Goal: Information Seeking & Learning: Learn about a topic

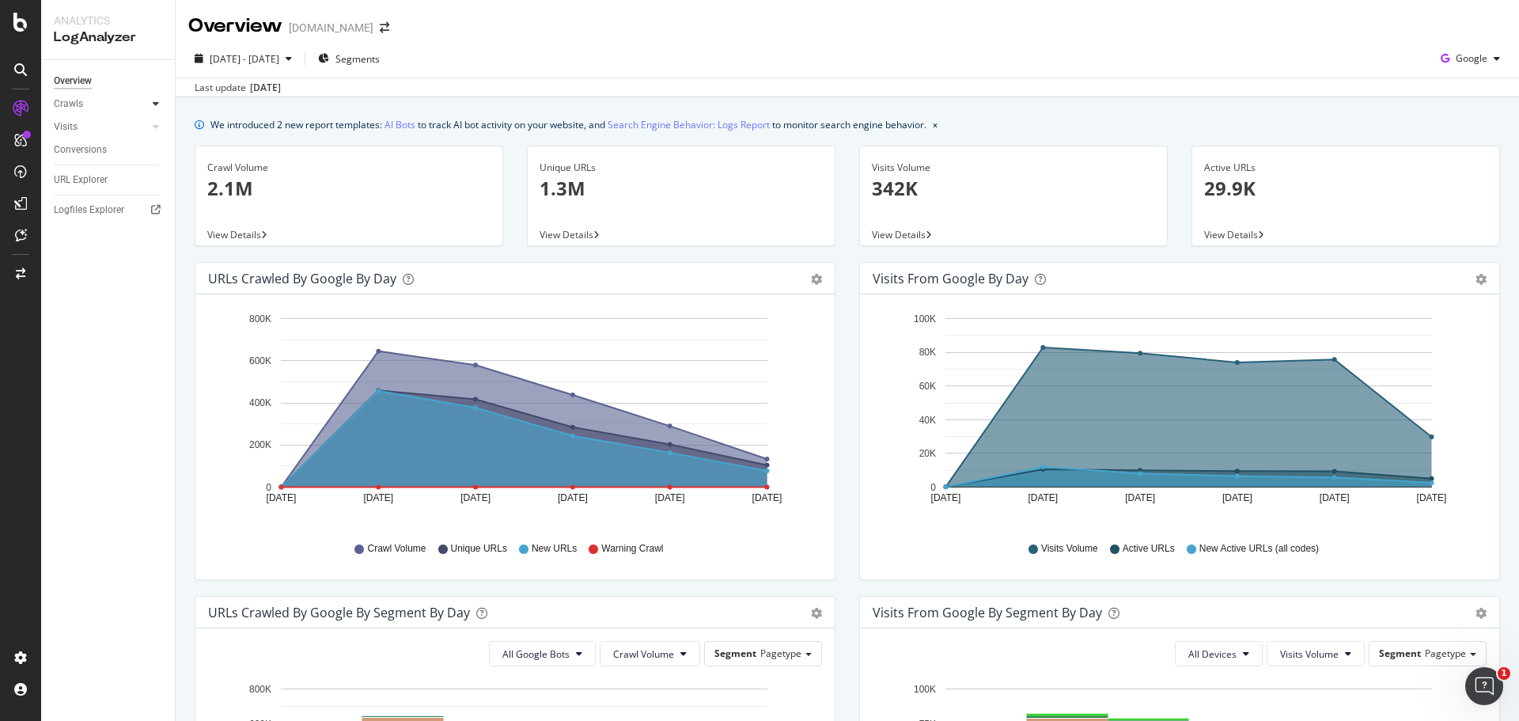
click at [159, 100] on div at bounding box center [156, 104] width 16 height 16
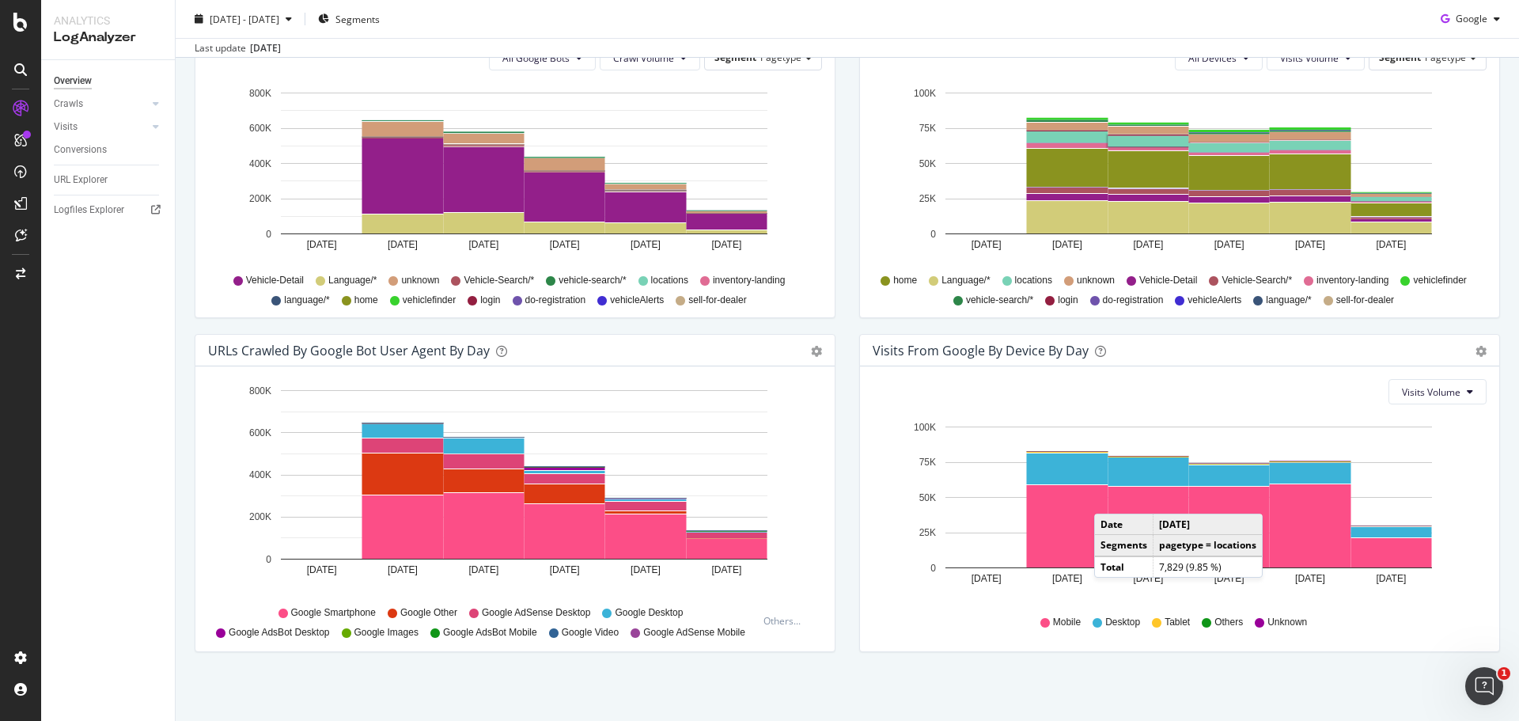
scroll to position [598, 0]
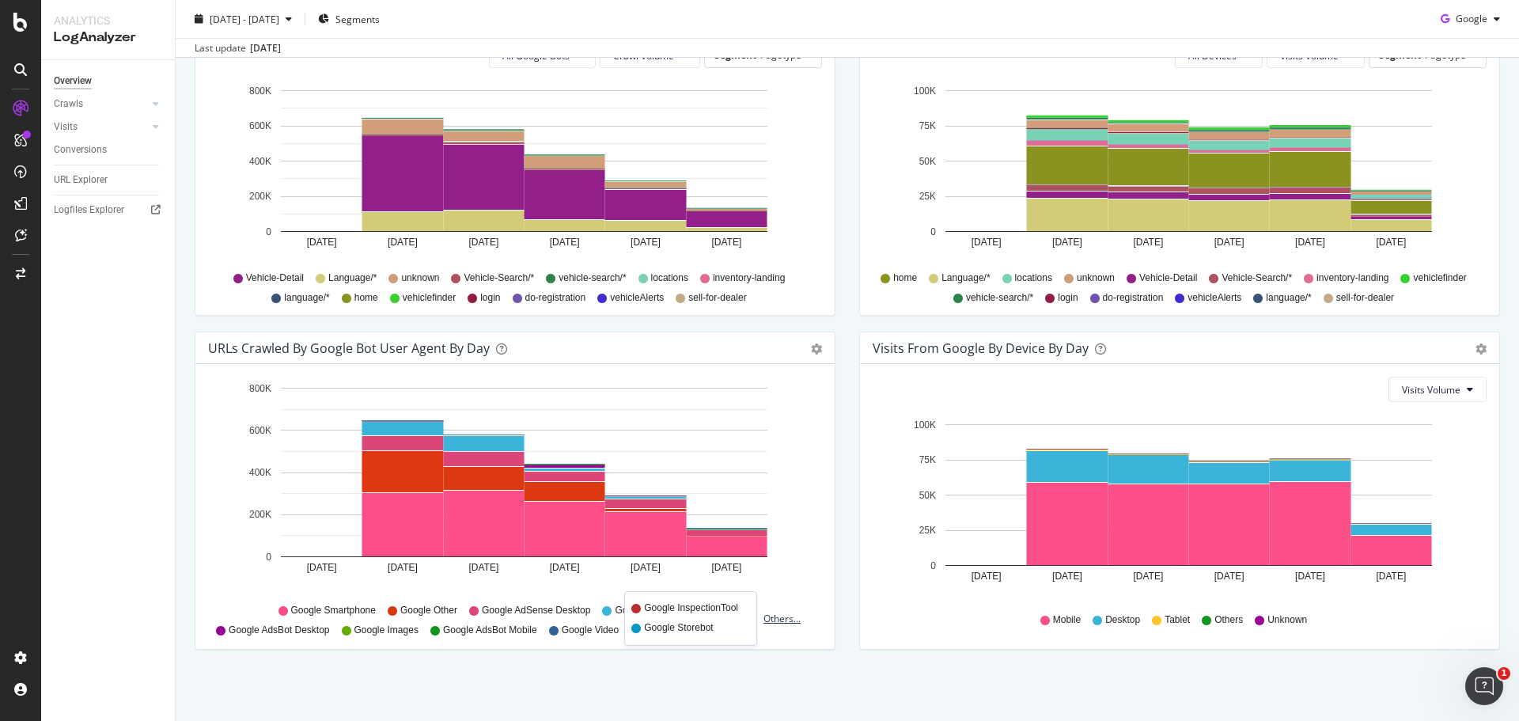
click at [784, 623] on div "Others..." at bounding box center [786, 618] width 44 height 13
click at [779, 619] on div "Others..." at bounding box center [786, 618] width 44 height 13
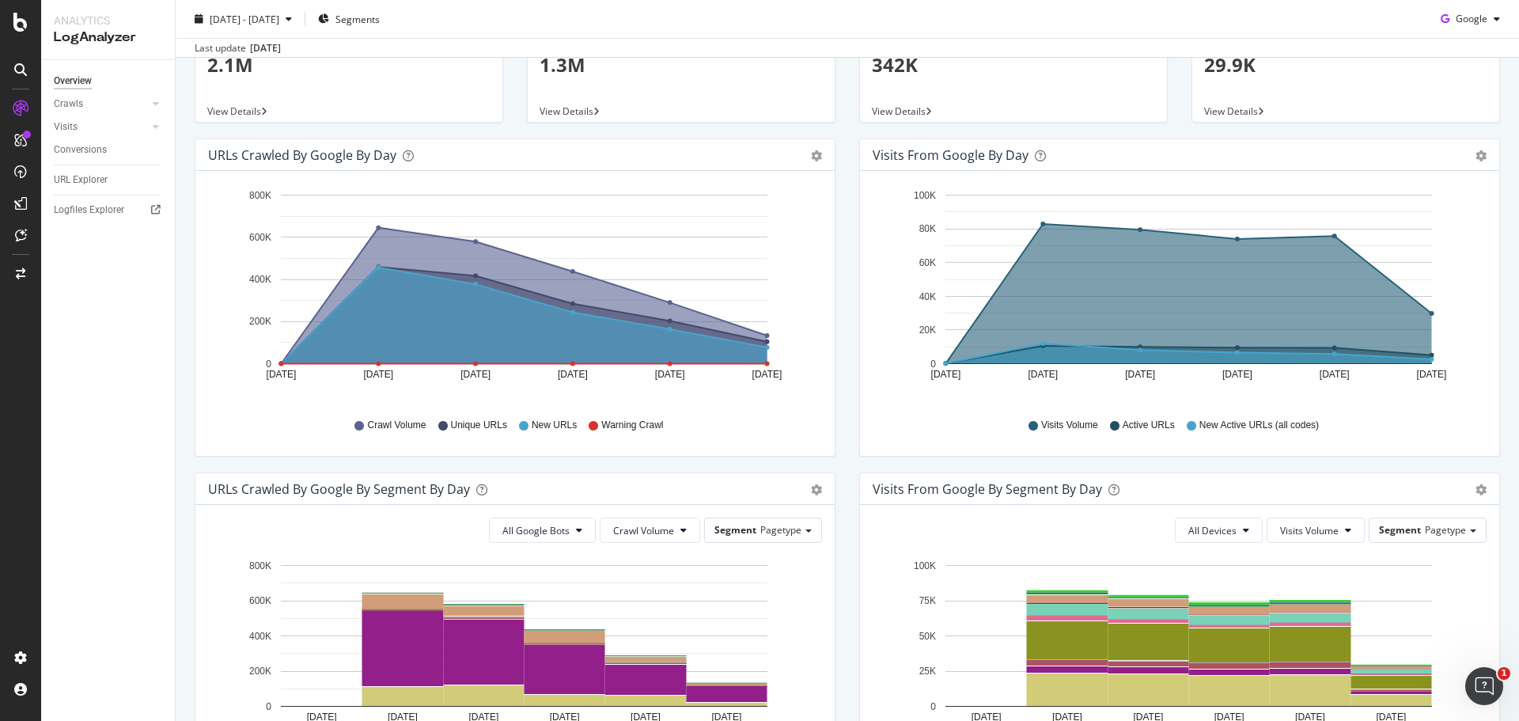
scroll to position [0, 0]
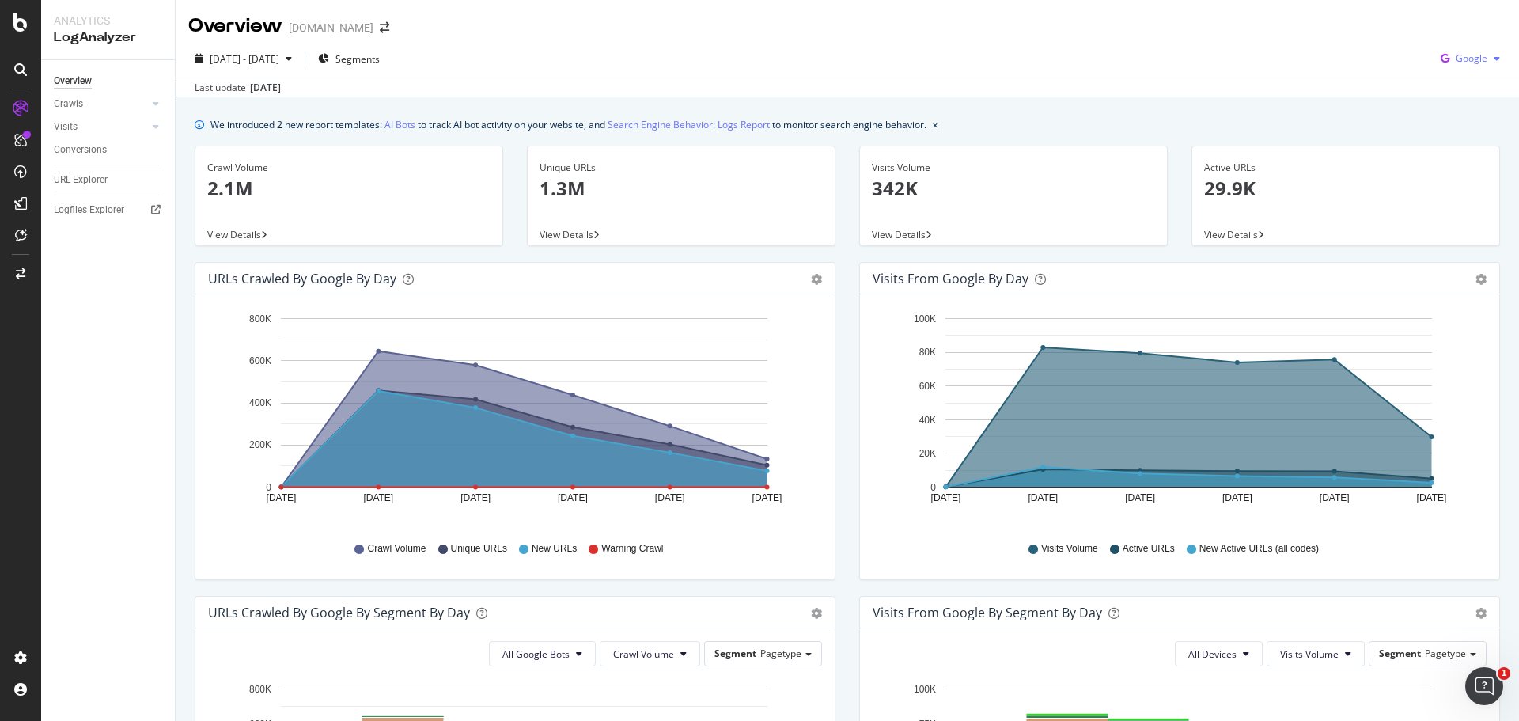
click at [1471, 71] on button "Google" at bounding box center [1471, 58] width 72 height 25
click at [1448, 142] on span "OpenAI" at bounding box center [1471, 149] width 59 height 14
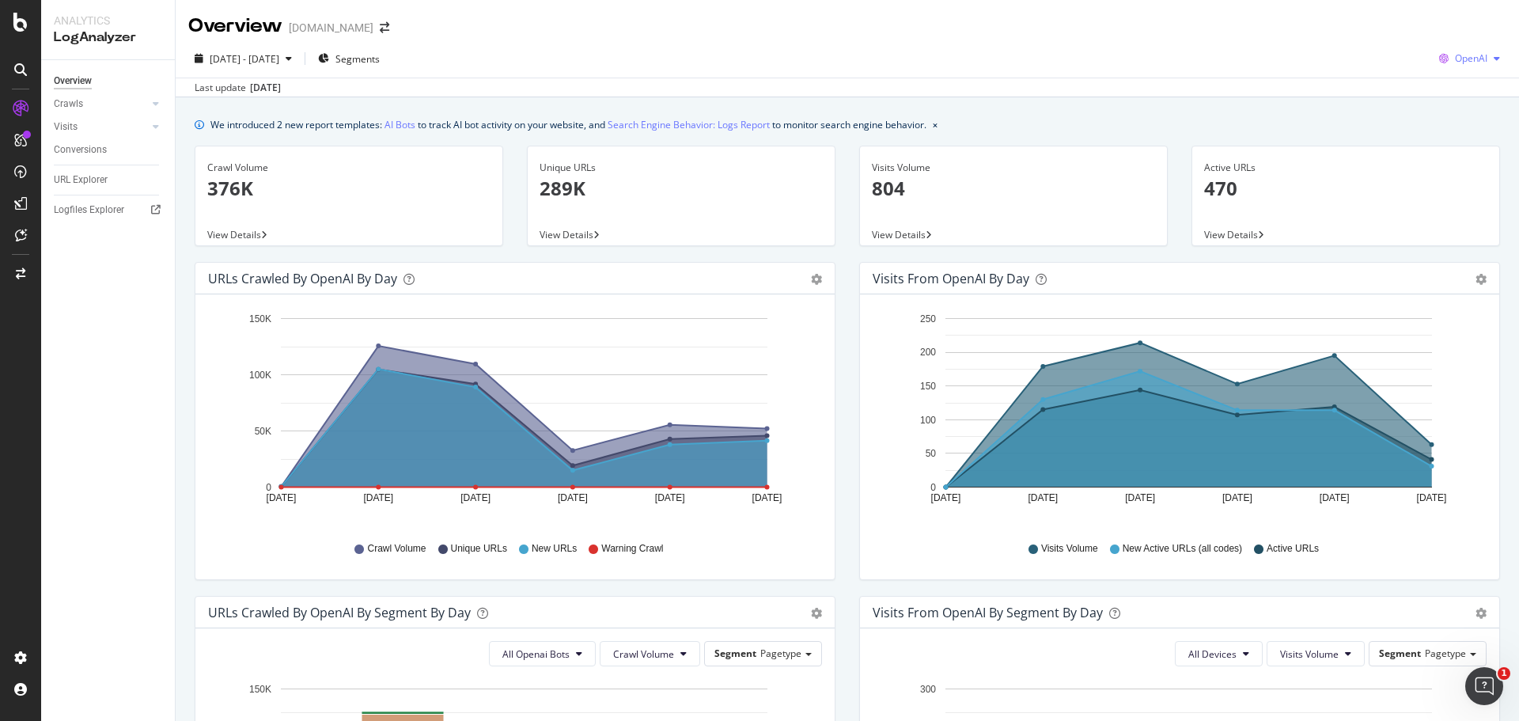
click at [1475, 57] on span "OpenAI" at bounding box center [1471, 57] width 32 height 13
click at [1456, 95] on span "Google" at bounding box center [1470, 90] width 59 height 14
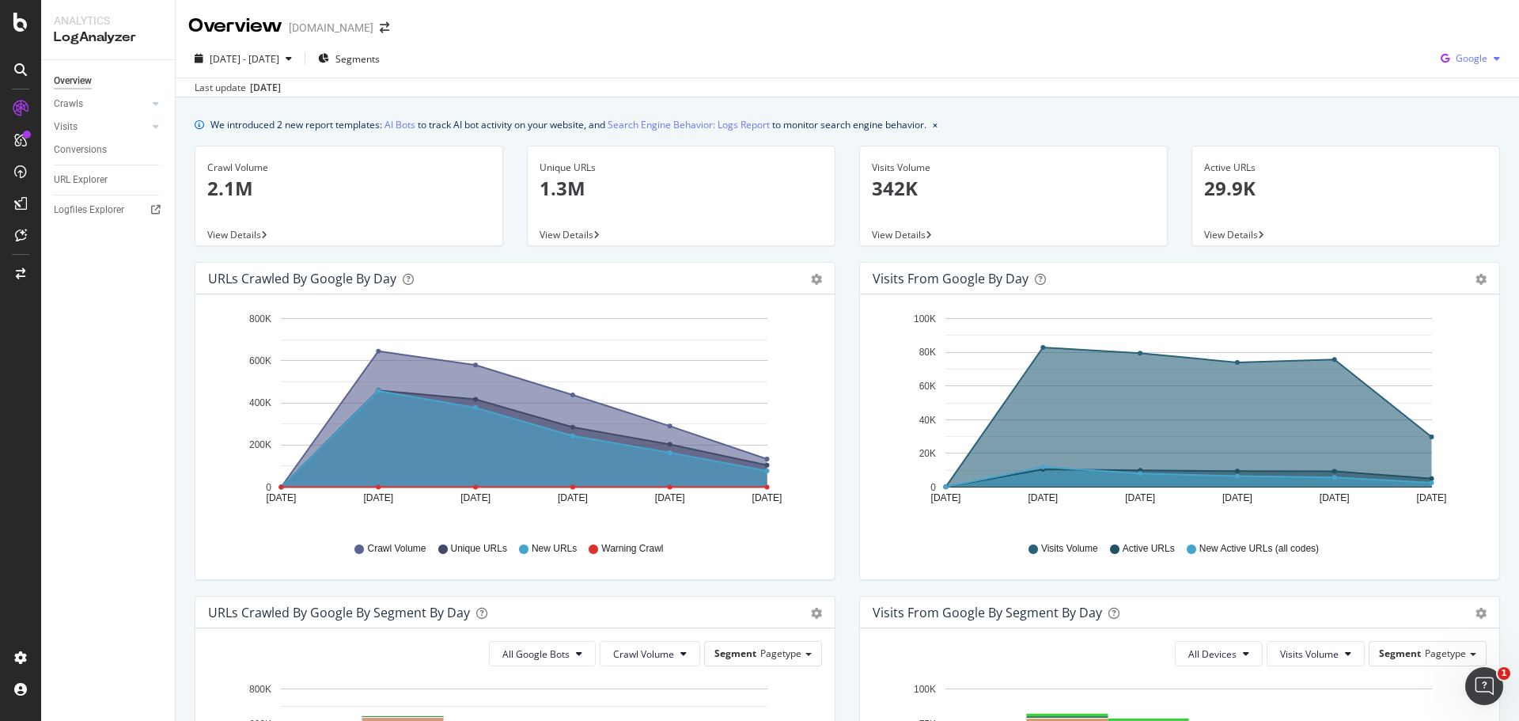
click at [1454, 70] on div "Google" at bounding box center [1471, 59] width 72 height 24
click at [1450, 177] on span "Other AI Bots" at bounding box center [1471, 178] width 59 height 14
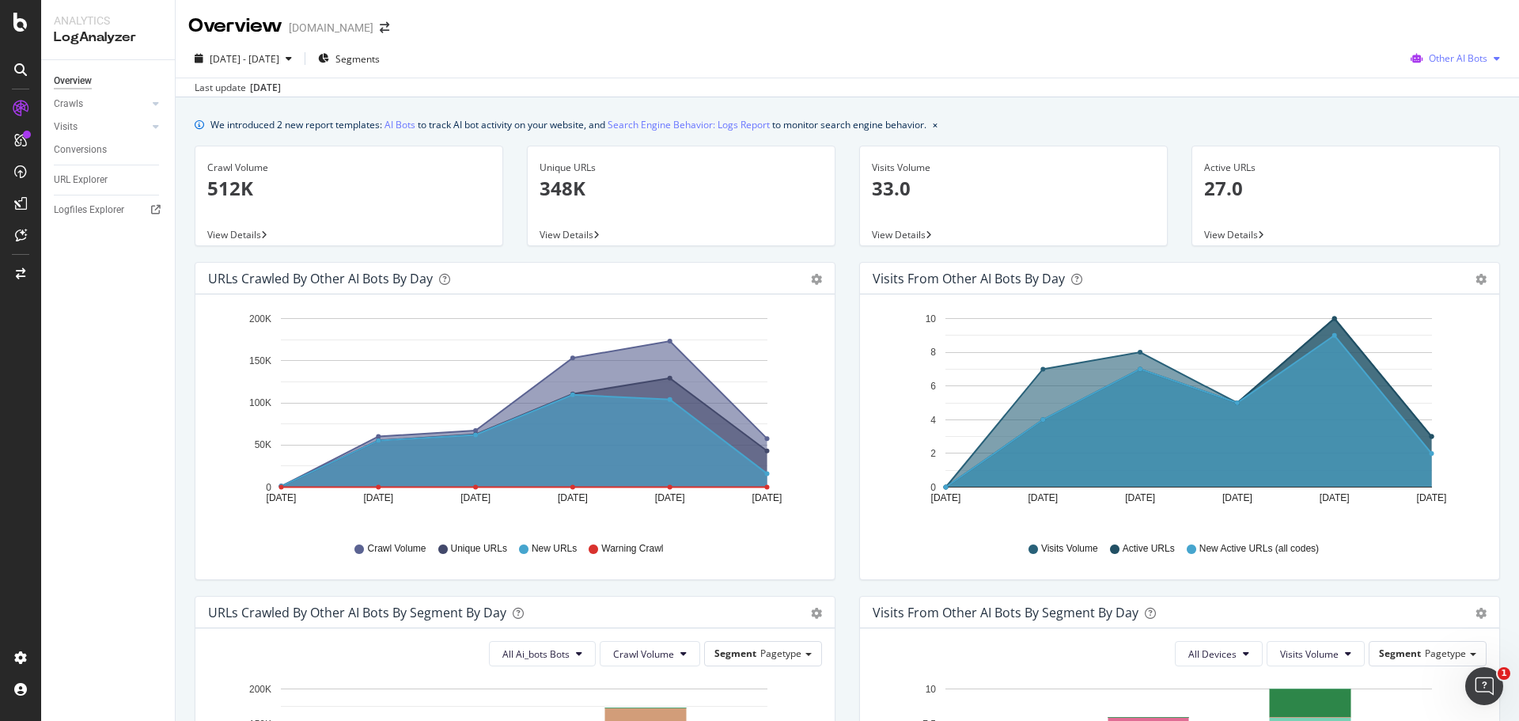
click at [1435, 53] on span "Other AI Bots" at bounding box center [1458, 57] width 59 height 13
drag, startPoint x: 1442, startPoint y: 122, endPoint x: 1454, endPoint y: 121, distance: 12.7
click at [1454, 121] on span "Bing" at bounding box center [1462, 119] width 62 height 14
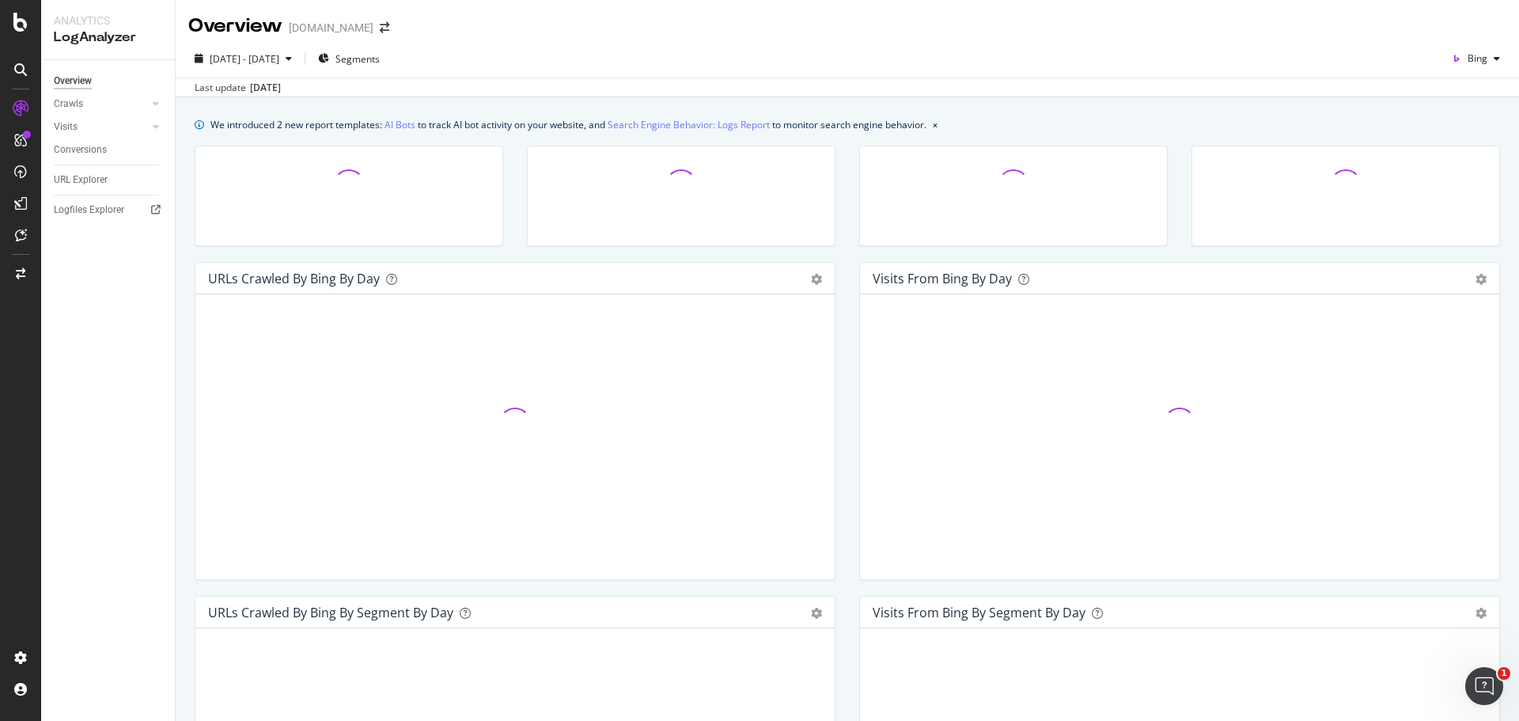
click at [1421, 119] on div "We introduced 2 new report templates: AI Bots to track AI bot activity on your …" at bounding box center [848, 124] width 1306 height 17
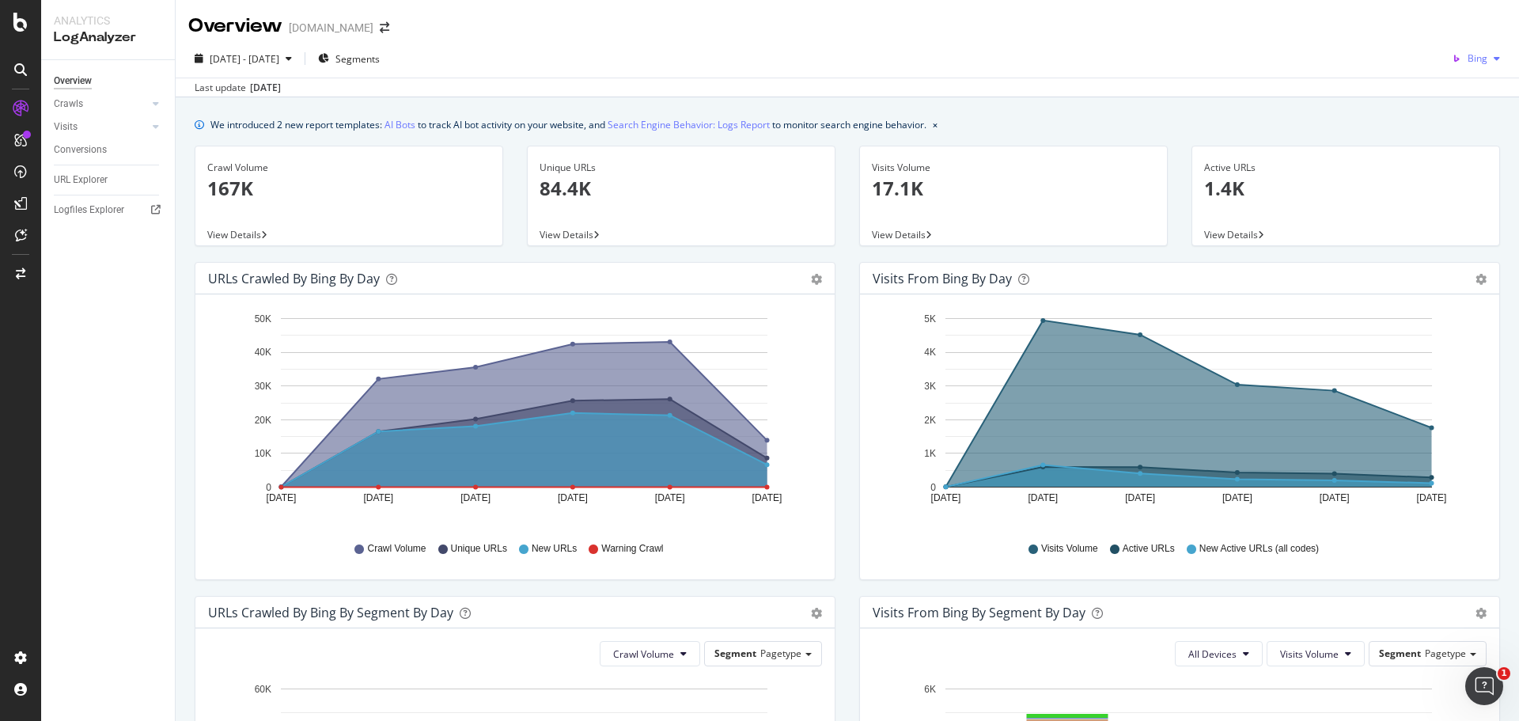
click at [1494, 59] on icon "button" at bounding box center [1497, 58] width 6 height 9
click at [1184, 33] on div "Overview [DOMAIN_NAME]" at bounding box center [848, 20] width 1344 height 40
click at [152, 122] on div at bounding box center [156, 127] width 16 height 16
click at [97, 210] on div "HTTP Codes" at bounding box center [88, 212] width 54 height 17
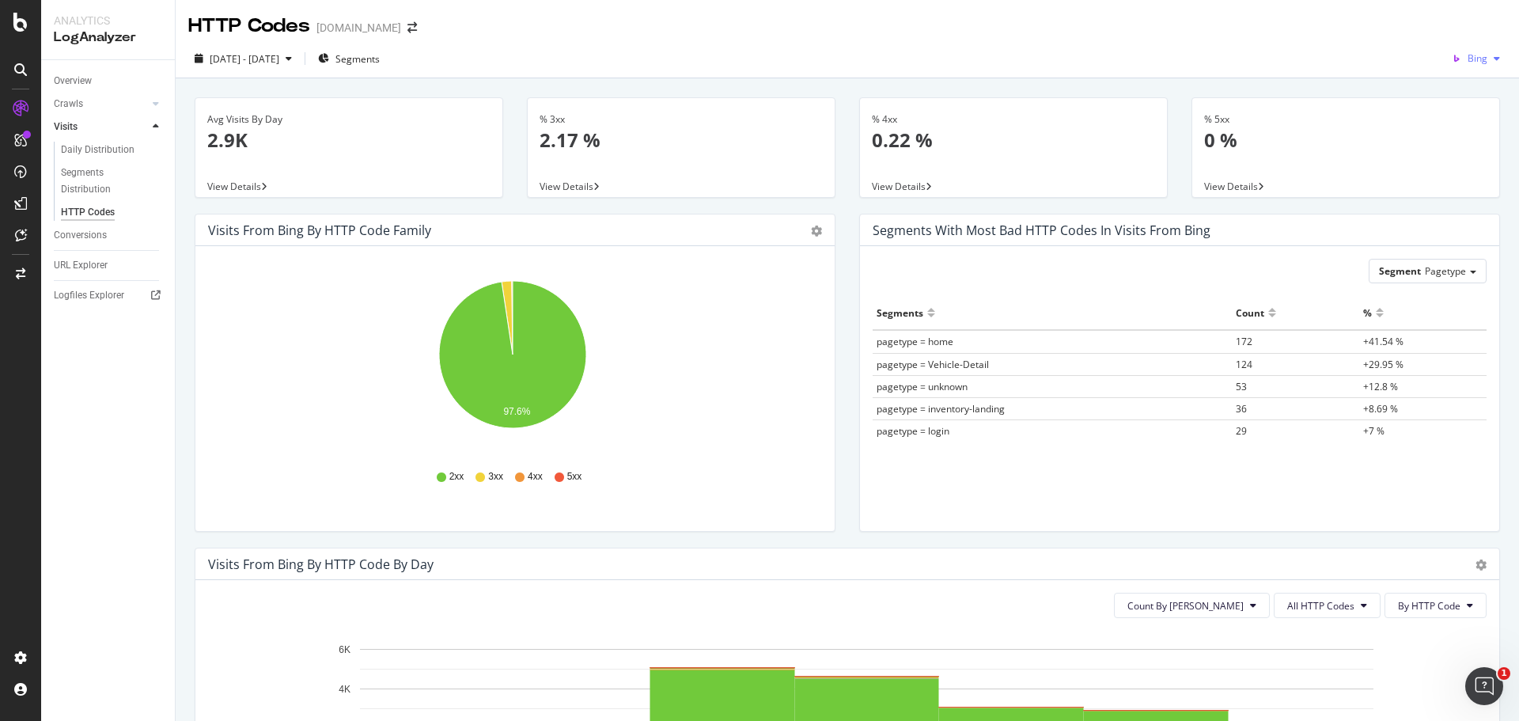
click at [1471, 63] on span "Bing" at bounding box center [1478, 57] width 20 height 13
click at [1456, 91] on span "Google" at bounding box center [1471, 90] width 59 height 14
